Goal: Information Seeking & Learning: Learn about a topic

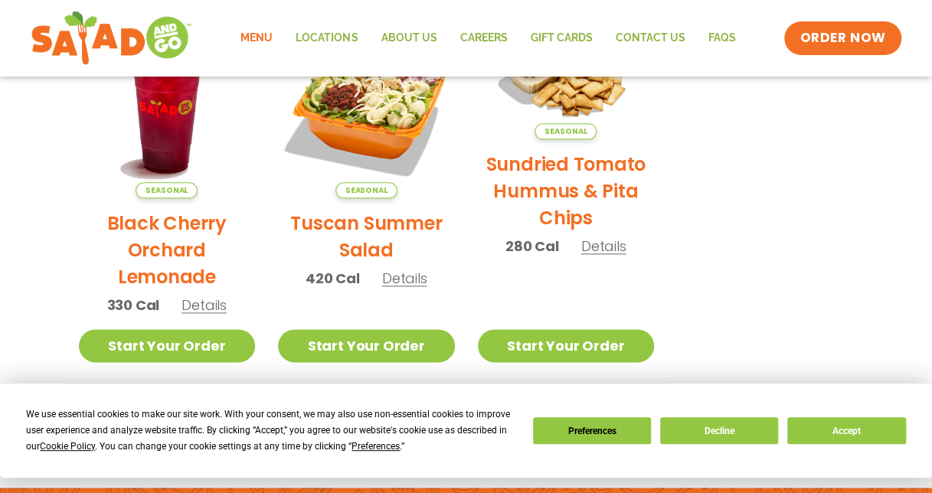
scroll to position [1025, 0]
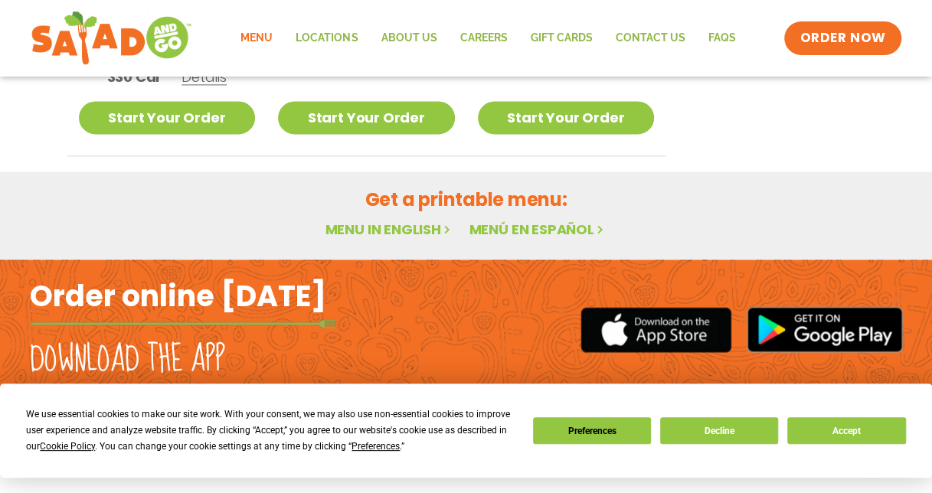
click at [378, 224] on link "Menu in English" at bounding box center [389, 229] width 129 height 19
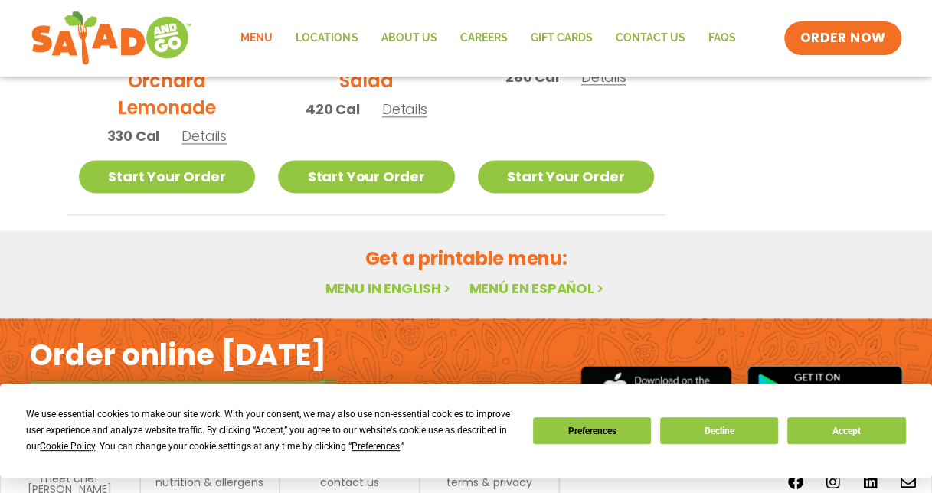
scroll to position [1025, 0]
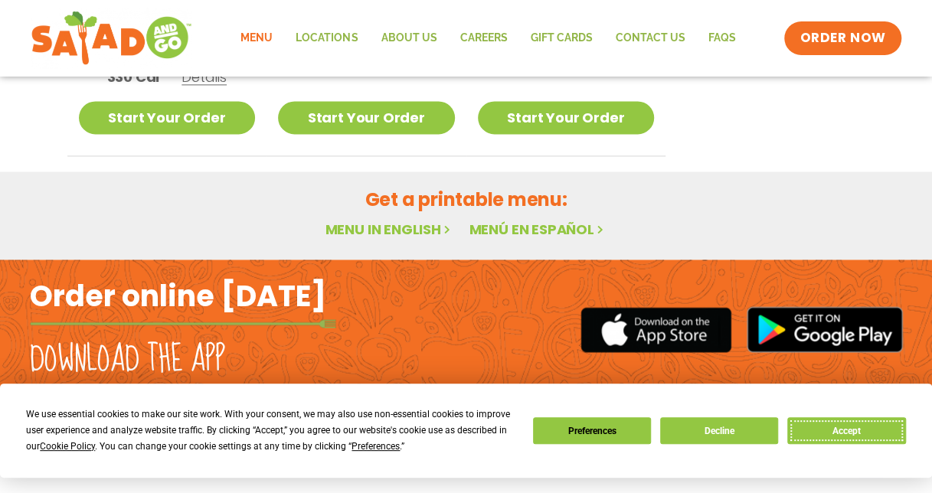
click at [848, 427] on button "Accept" at bounding box center [846, 430] width 118 height 27
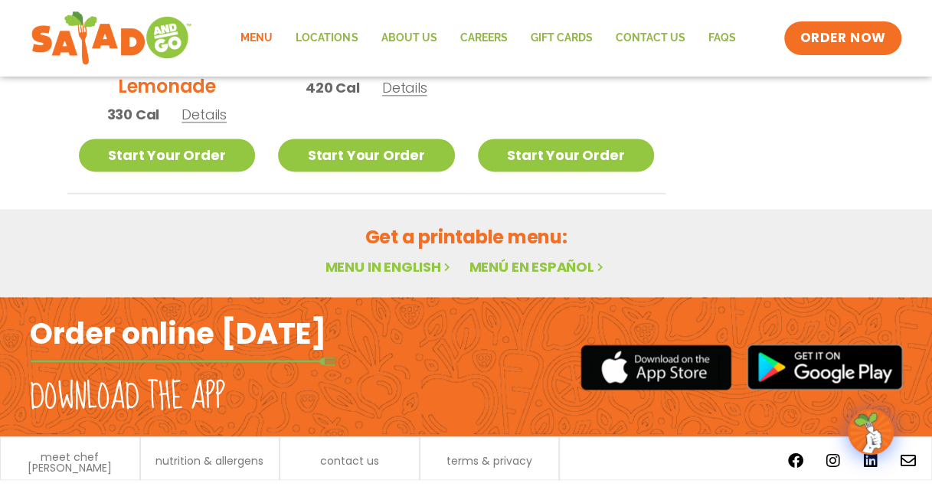
scroll to position [979, 0]
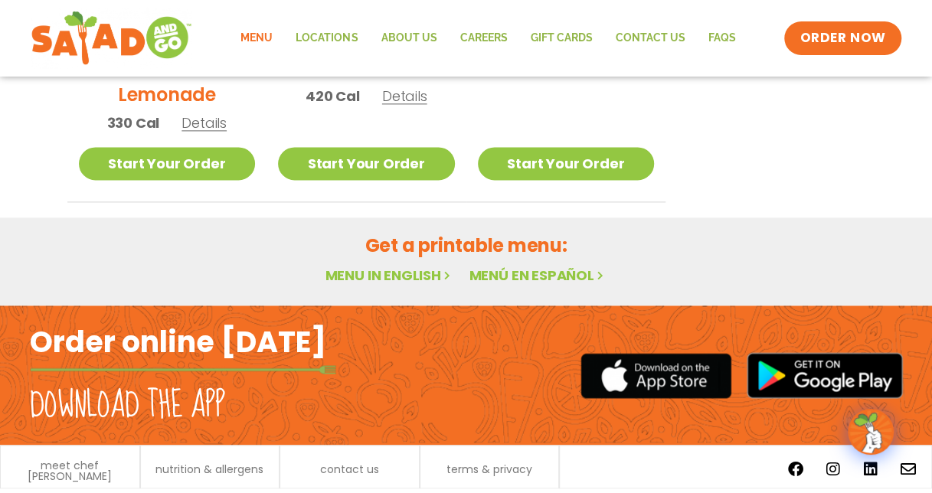
click at [866, 418] on img at bounding box center [870, 431] width 43 height 43
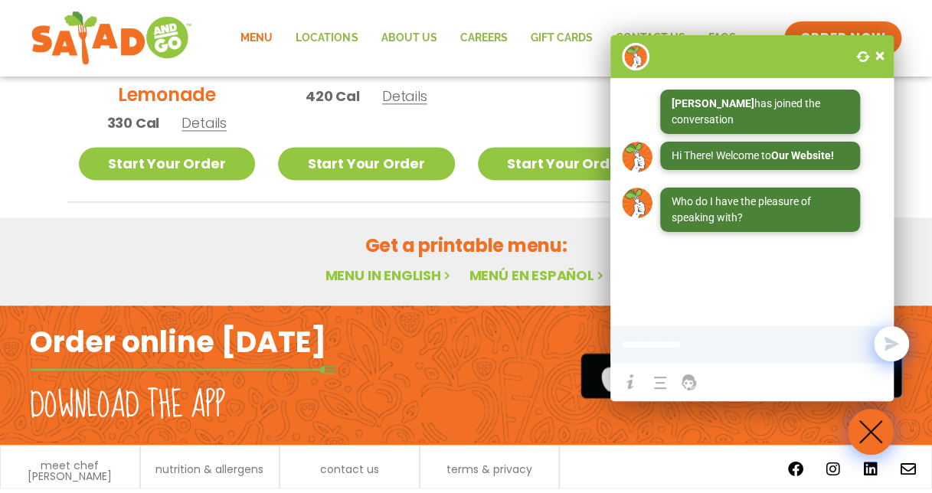
click at [876, 49] on span at bounding box center [879, 55] width 15 height 15
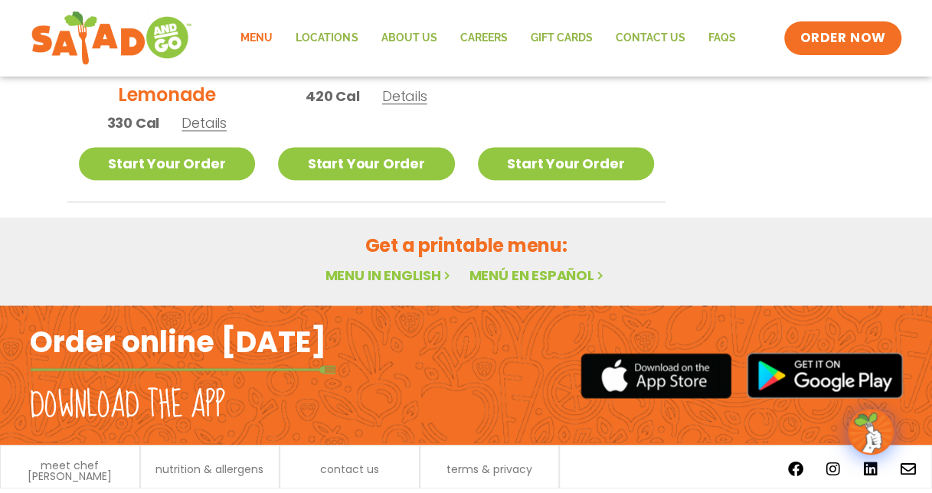
click at [924, 335] on div "Order online [DATE] Download the app" at bounding box center [466, 375] width 932 height 139
